Goal: Task Accomplishment & Management: Use online tool/utility

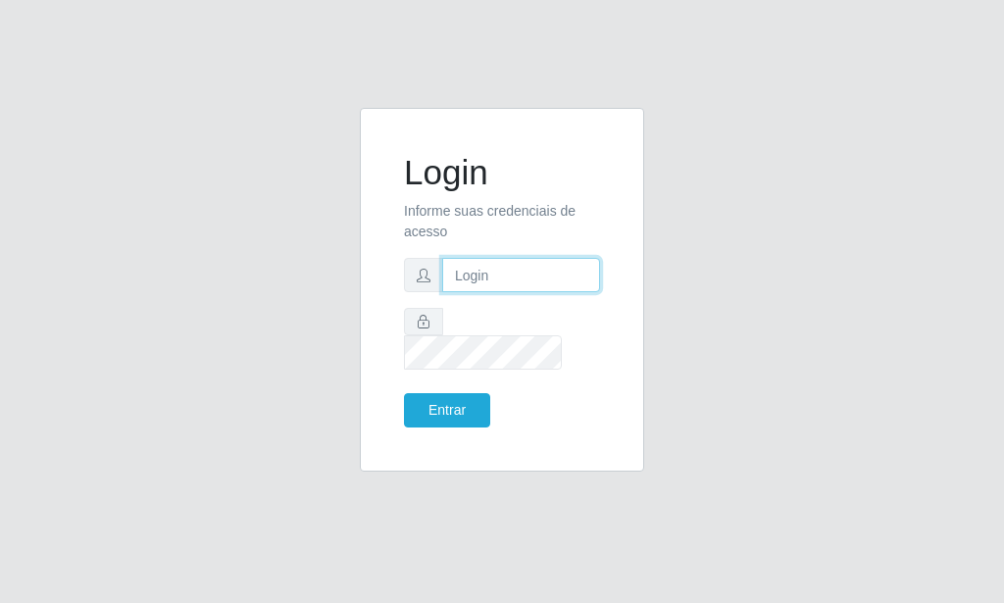
drag, startPoint x: 0, startPoint y: 0, endPoint x: 484, endPoint y: 295, distance: 567.1
click at [484, 292] on input "text" at bounding box center [521, 275] width 158 height 34
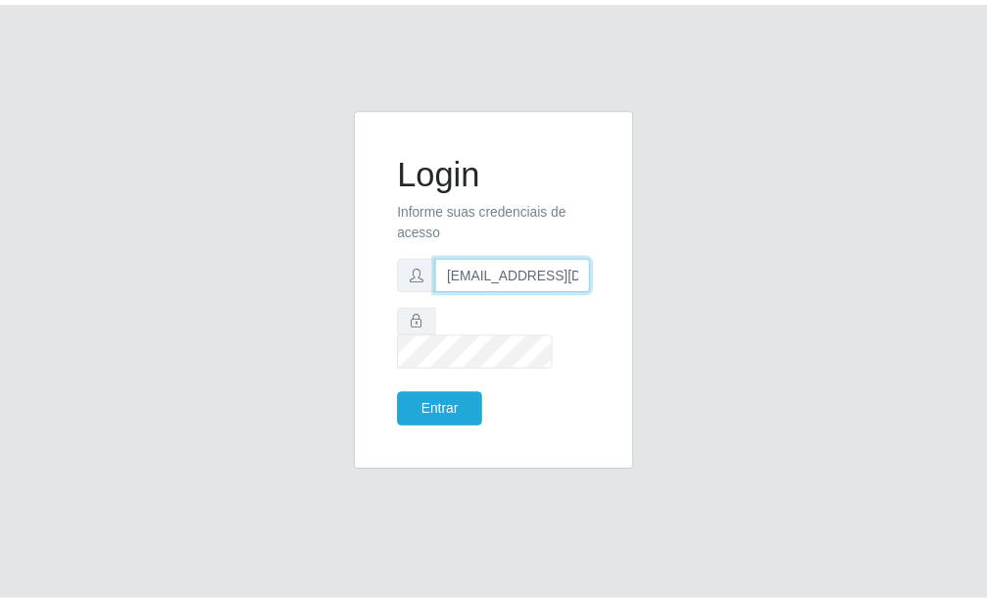
scroll to position [0, 2]
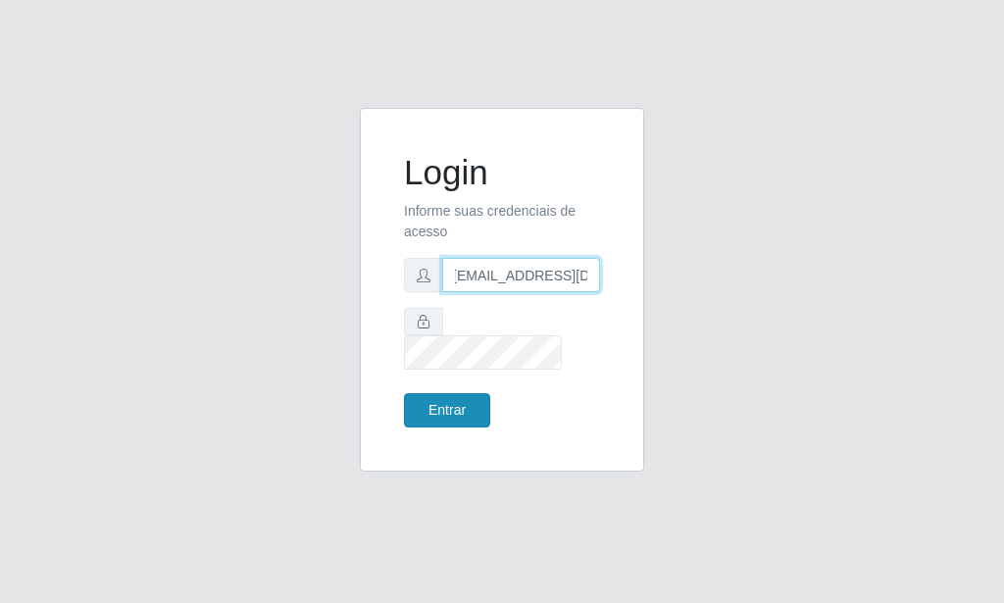
type input "[EMAIL_ADDRESS][DOMAIN_NAME]"
click at [447, 395] on button "Entrar" at bounding box center [447, 410] width 86 height 34
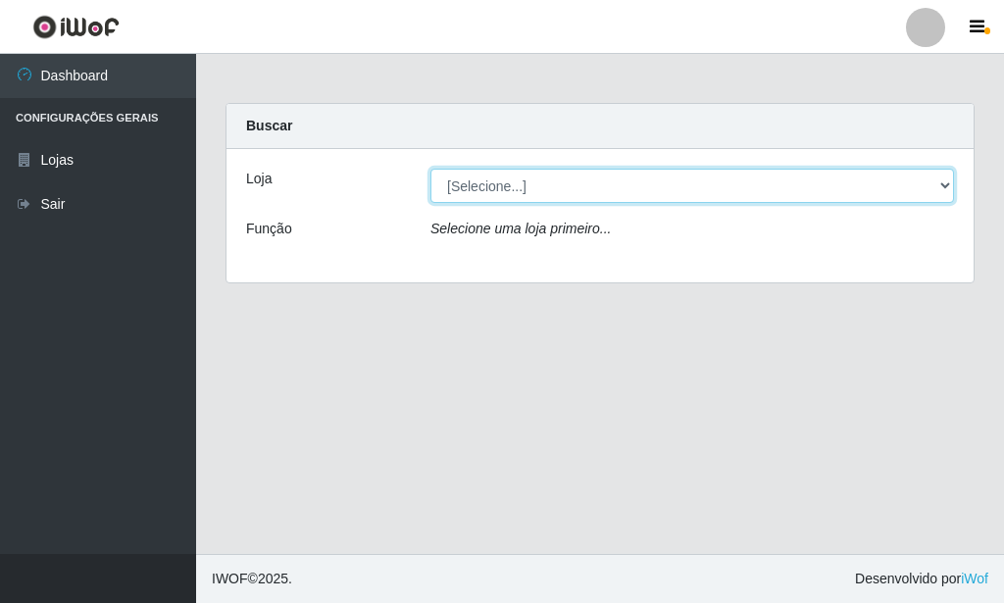
click at [430, 169] on select "[Selecione...] Rede Potiguar 6 - Extremoz" at bounding box center [691, 186] width 523 height 34
select select "80"
click option "Rede Potiguar 6 - Extremoz" at bounding box center [0, 0] width 0 height 0
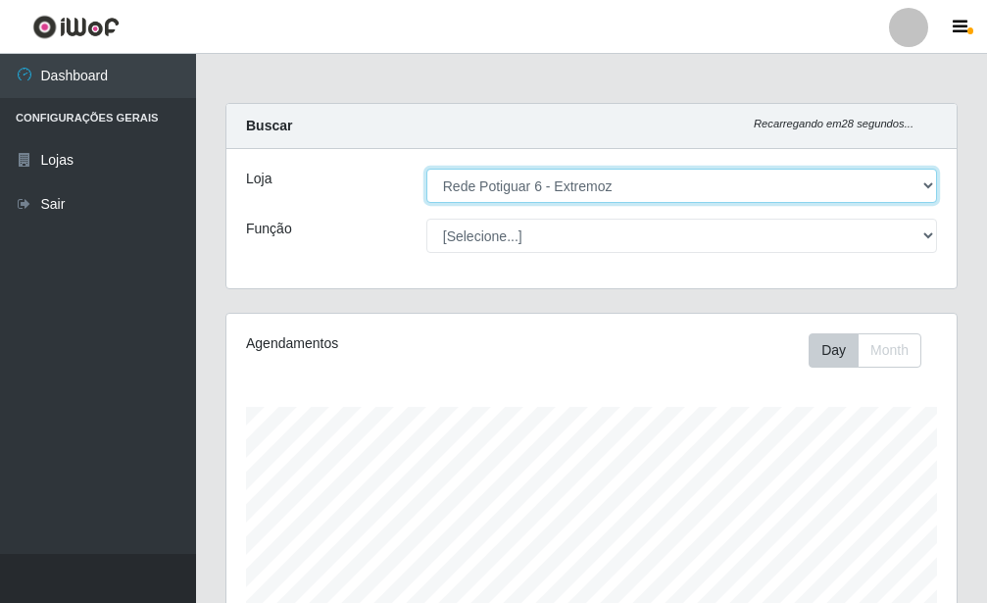
scroll to position [350, 0]
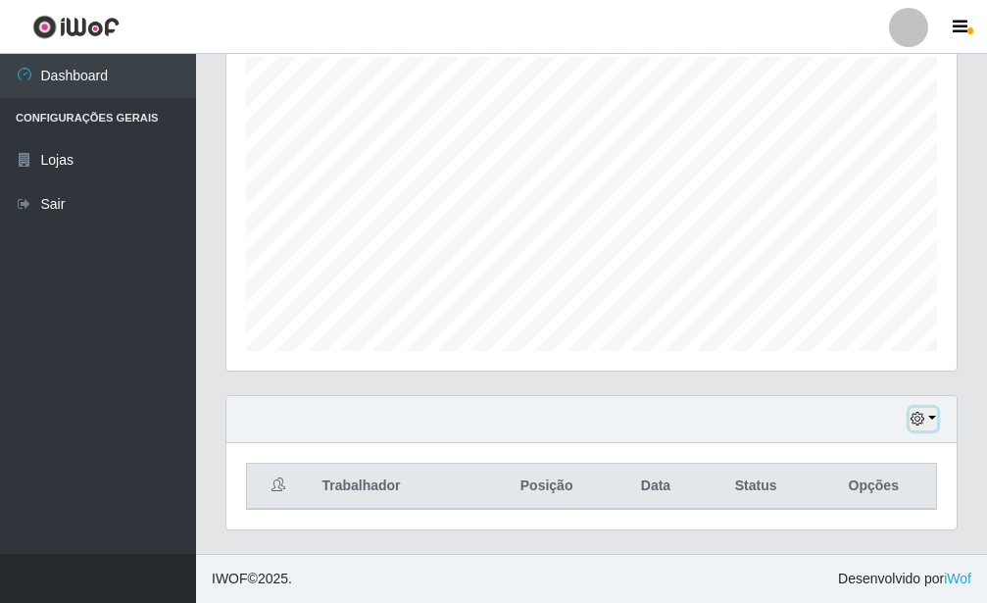
click at [933, 417] on button "button" at bounding box center [923, 419] width 27 height 23
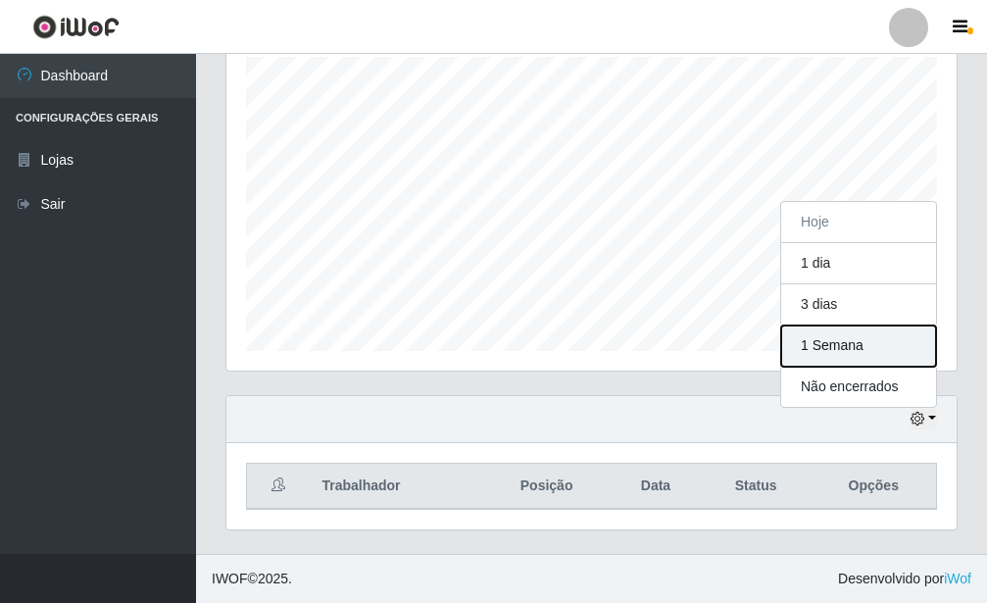
click at [883, 345] on button "1 Semana" at bounding box center [858, 345] width 155 height 41
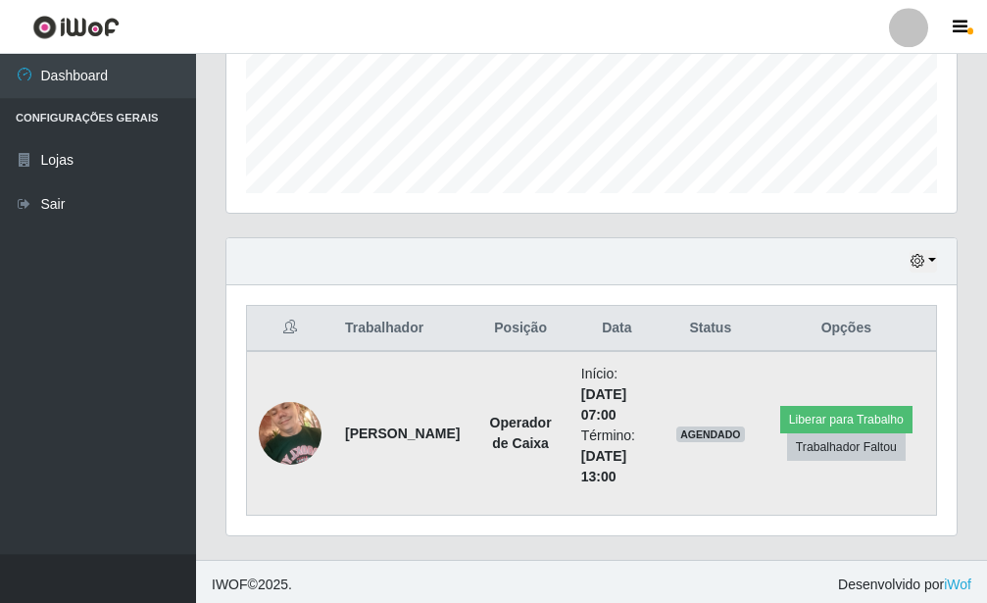
scroll to position [514, 0]
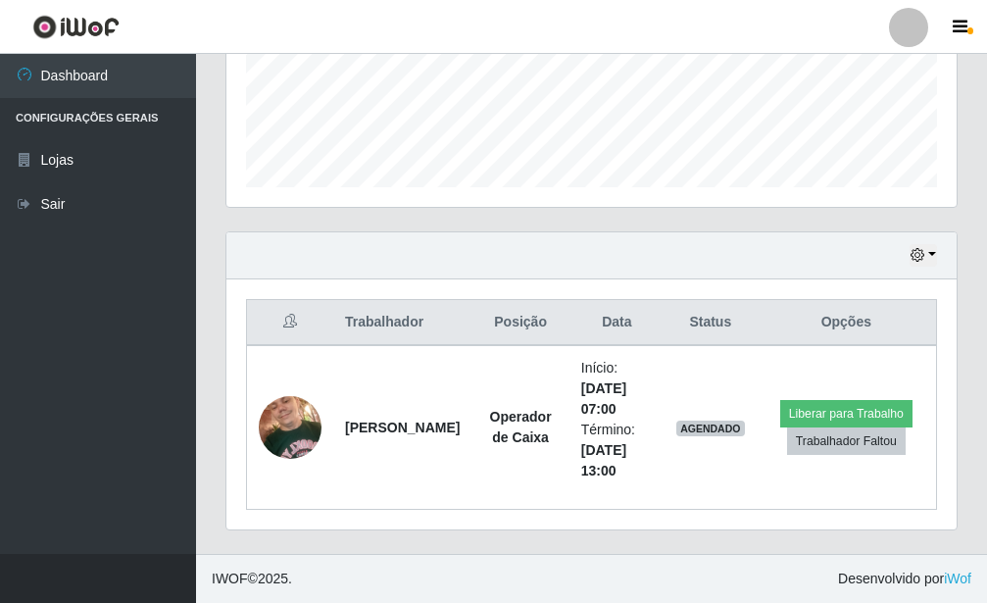
click at [522, 590] on footer "IWOF © 2025 . Desenvolvido por iWof" at bounding box center [591, 578] width 791 height 49
